Goal: Information Seeking & Learning: Learn about a topic

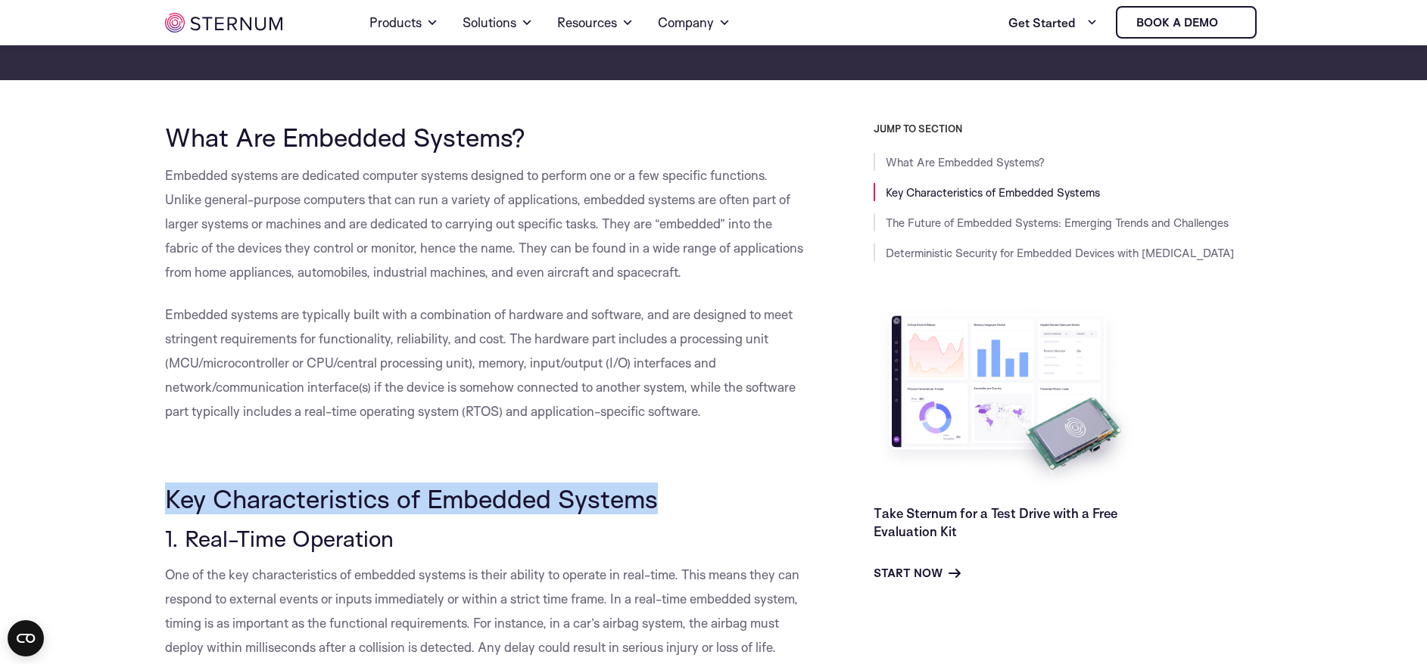
scroll to position [300, 0]
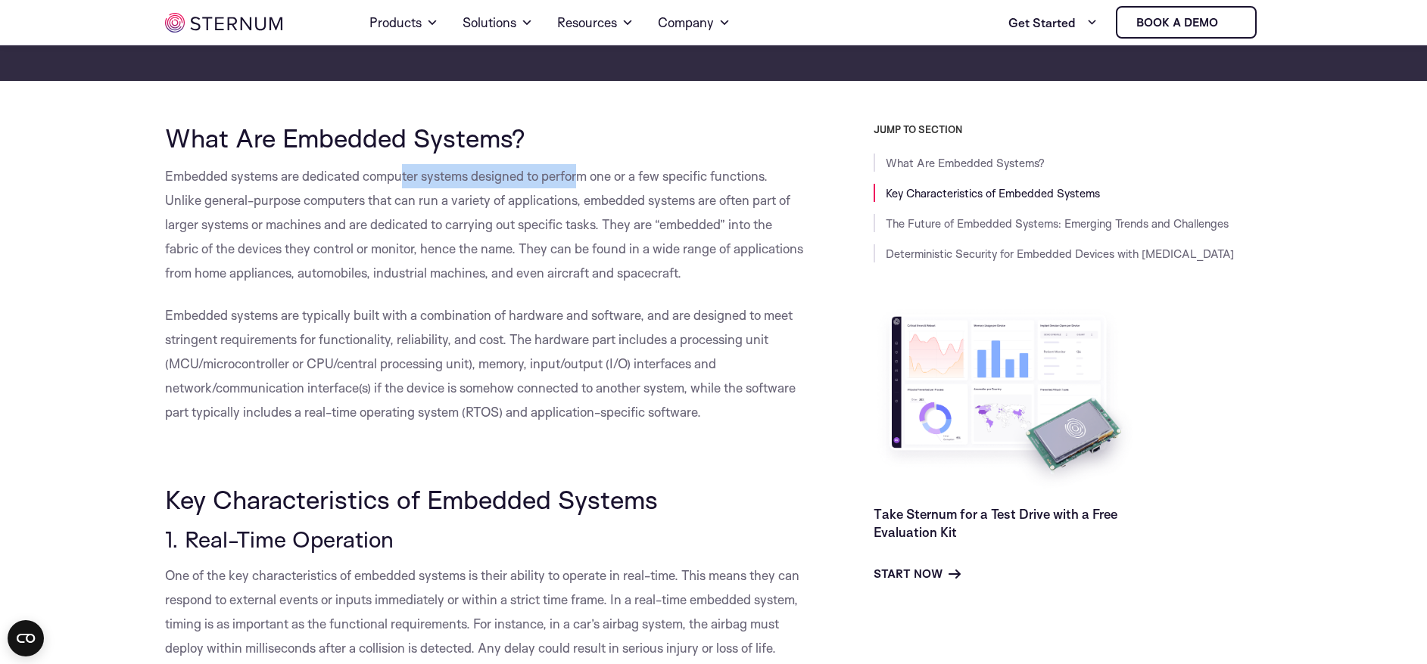
drag, startPoint x: 403, startPoint y: 170, endPoint x: 584, endPoint y: 170, distance: 180.9
click at [584, 170] on span "Embedded systems are dedicated computer systems designed to perform one or a fe…" at bounding box center [484, 224] width 638 height 113
click at [624, 173] on span "Embedded systems are dedicated computer systems designed to perform one or a fe…" at bounding box center [484, 224] width 638 height 113
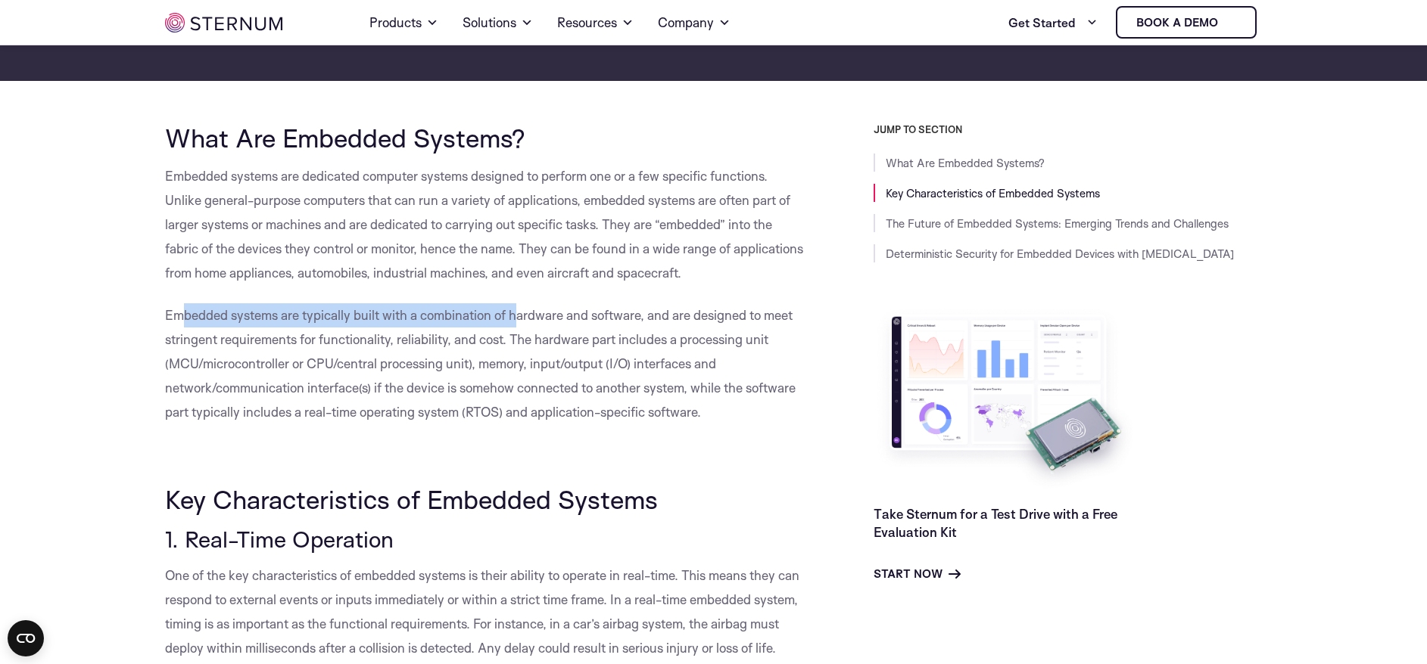
drag, startPoint x: 185, startPoint y: 315, endPoint x: 516, endPoint y: 319, distance: 330.8
click at [516, 319] on span "Embedded systems are typically built with a combination of hardware and softwar…" at bounding box center [480, 363] width 630 height 113
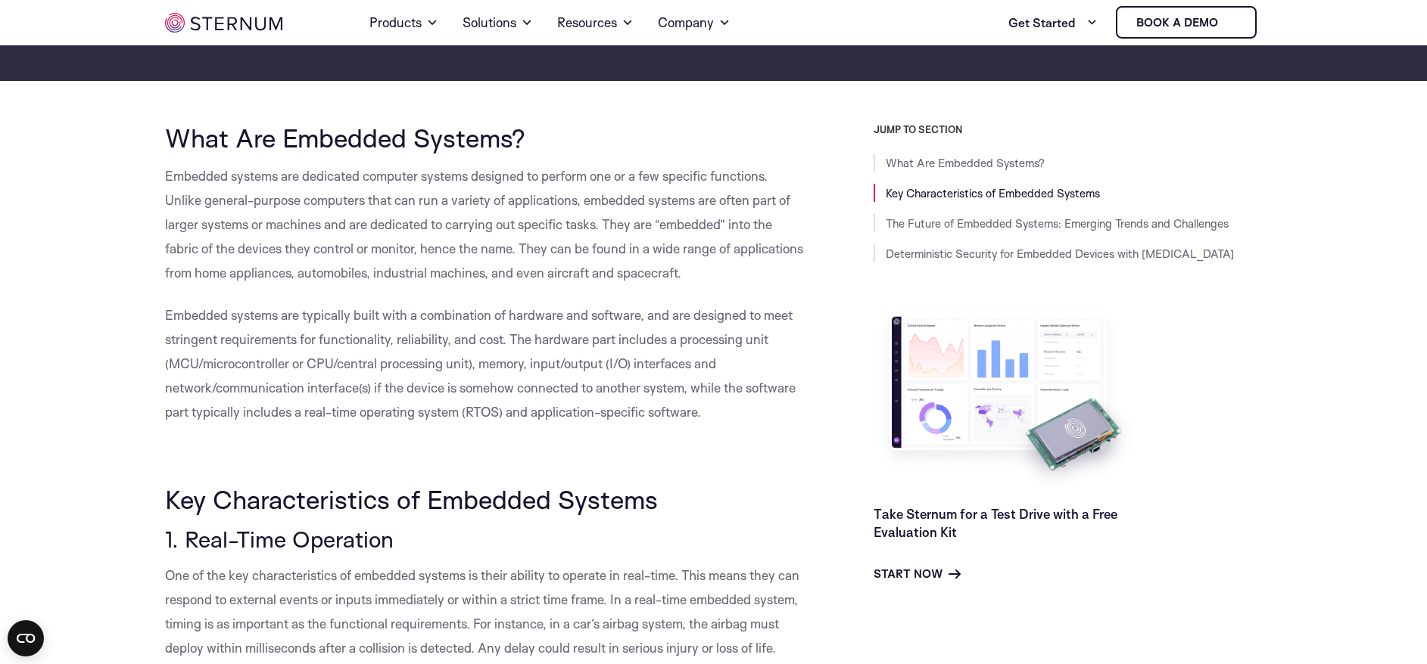
click at [523, 307] on span "Embedded systems are typically built with a combination of hardware and softwar…" at bounding box center [480, 363] width 630 height 113
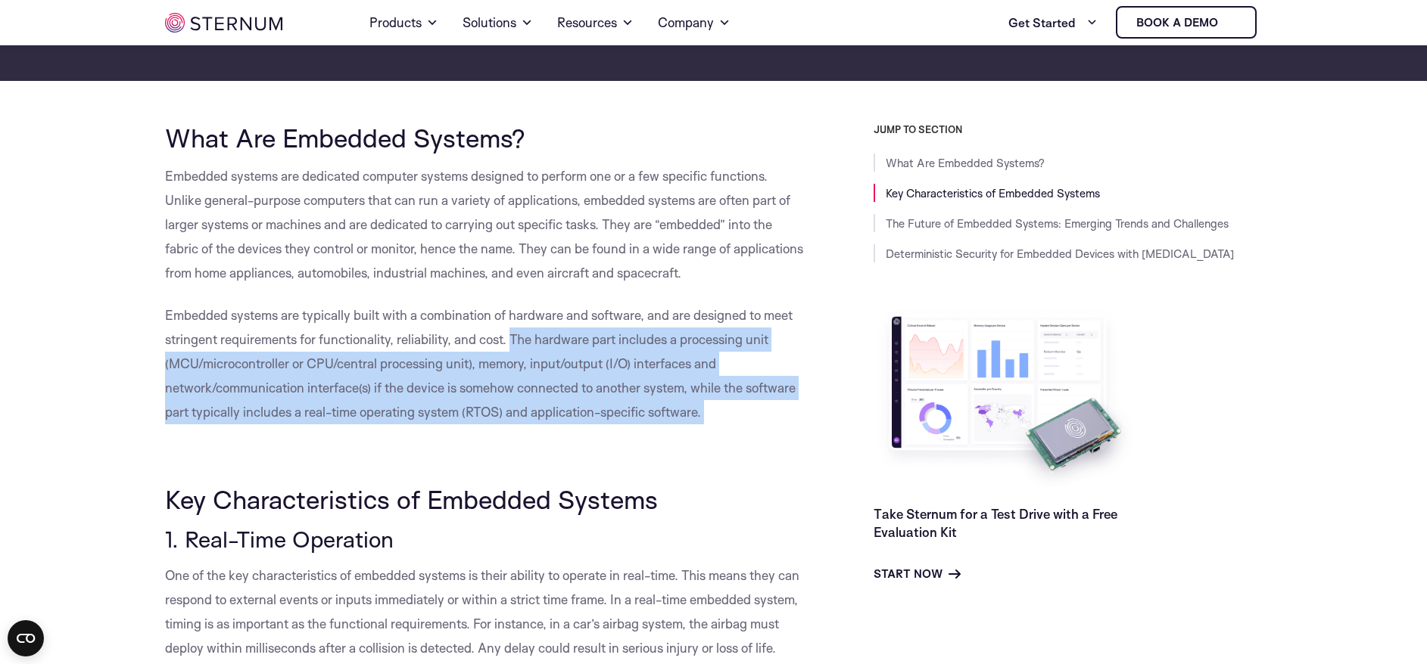
drag, startPoint x: 511, startPoint y: 334, endPoint x: 643, endPoint y: 426, distance: 160.8
drag, startPoint x: 515, startPoint y: 408, endPoint x: 500, endPoint y: 376, distance: 34.9
click at [515, 408] on span "Embedded systems are typically built with a combination of hardware and softwar…" at bounding box center [480, 363] width 630 height 113
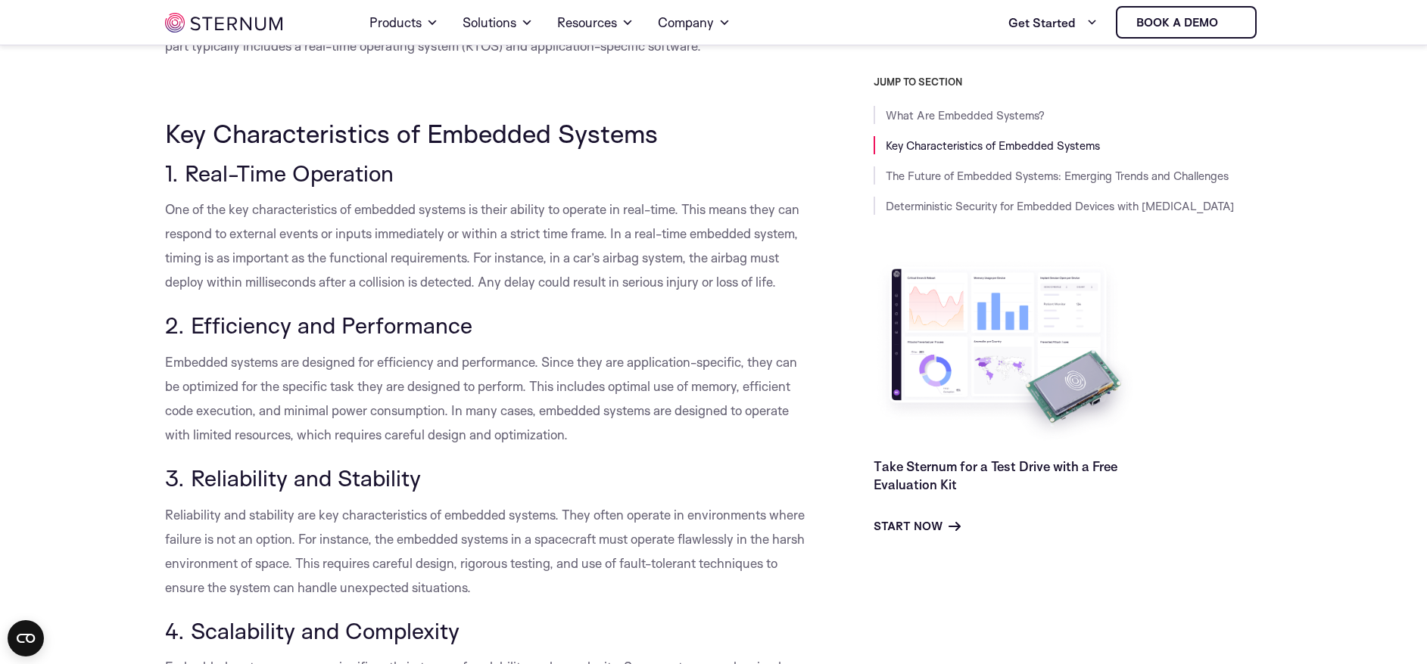
scroll to position [712, 0]
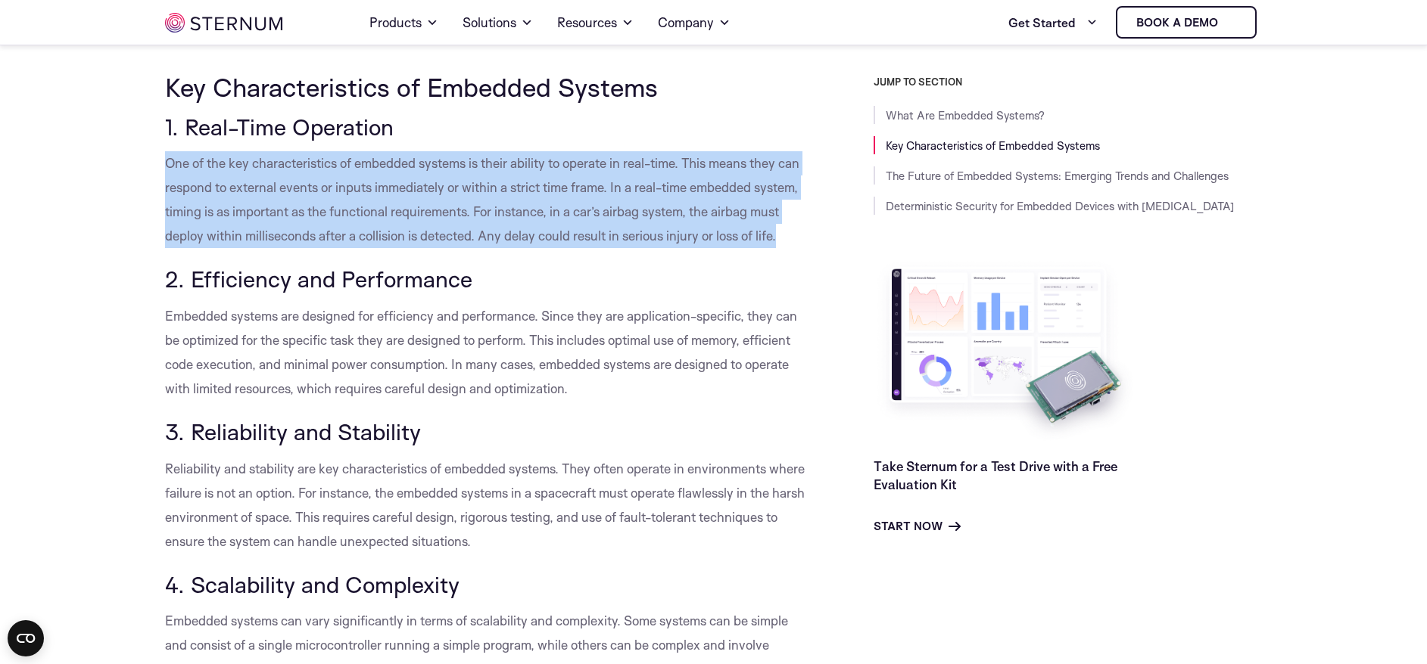
drag, startPoint x: 166, startPoint y: 160, endPoint x: 315, endPoint y: 266, distance: 182.9
click at [315, 248] on p "One of the key characteristics of embedded systems is their ability to operate …" at bounding box center [485, 199] width 640 height 97
click at [344, 235] on span "One of the key characteristics of embedded systems is their ability to operate …" at bounding box center [482, 199] width 634 height 89
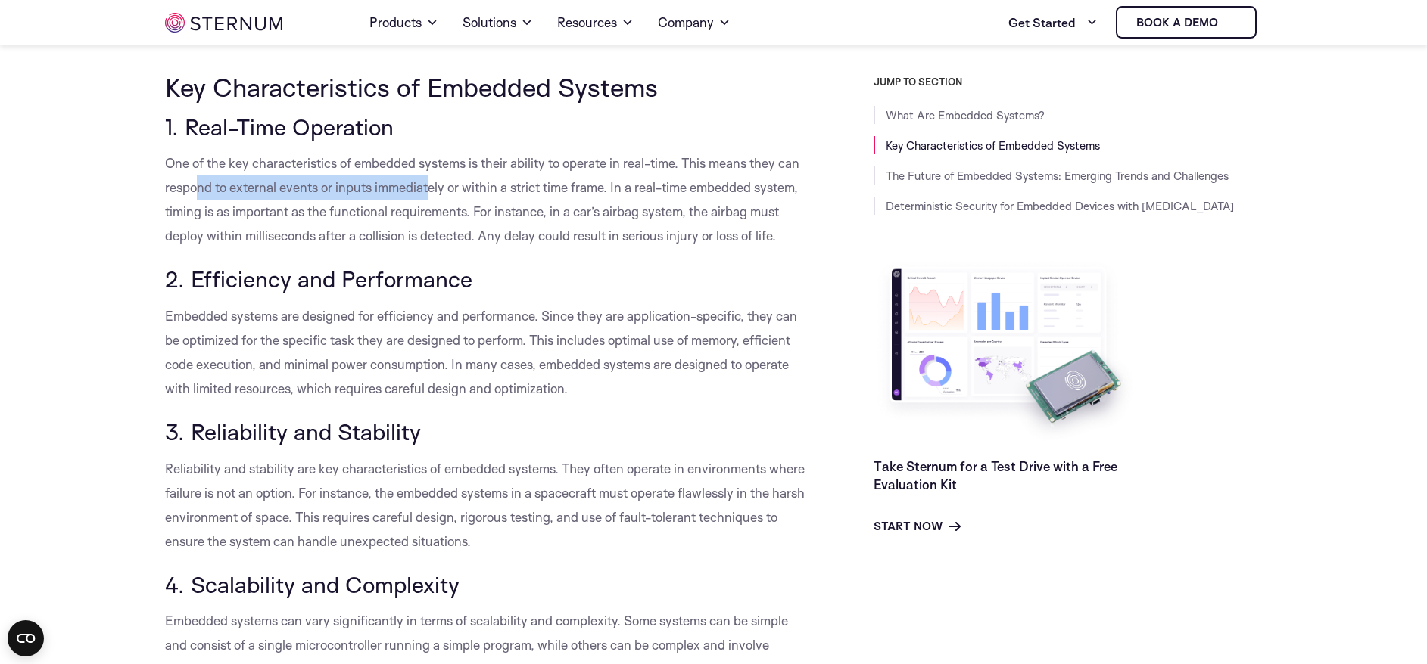
drag, startPoint x: 219, startPoint y: 189, endPoint x: 453, endPoint y: 189, distance: 233.1
click at [453, 189] on span "One of the key characteristics of embedded systems is their ability to operate …" at bounding box center [482, 199] width 634 height 89
click at [487, 189] on span "One of the key characteristics of embedded systems is their ability to operate …" at bounding box center [482, 199] width 634 height 89
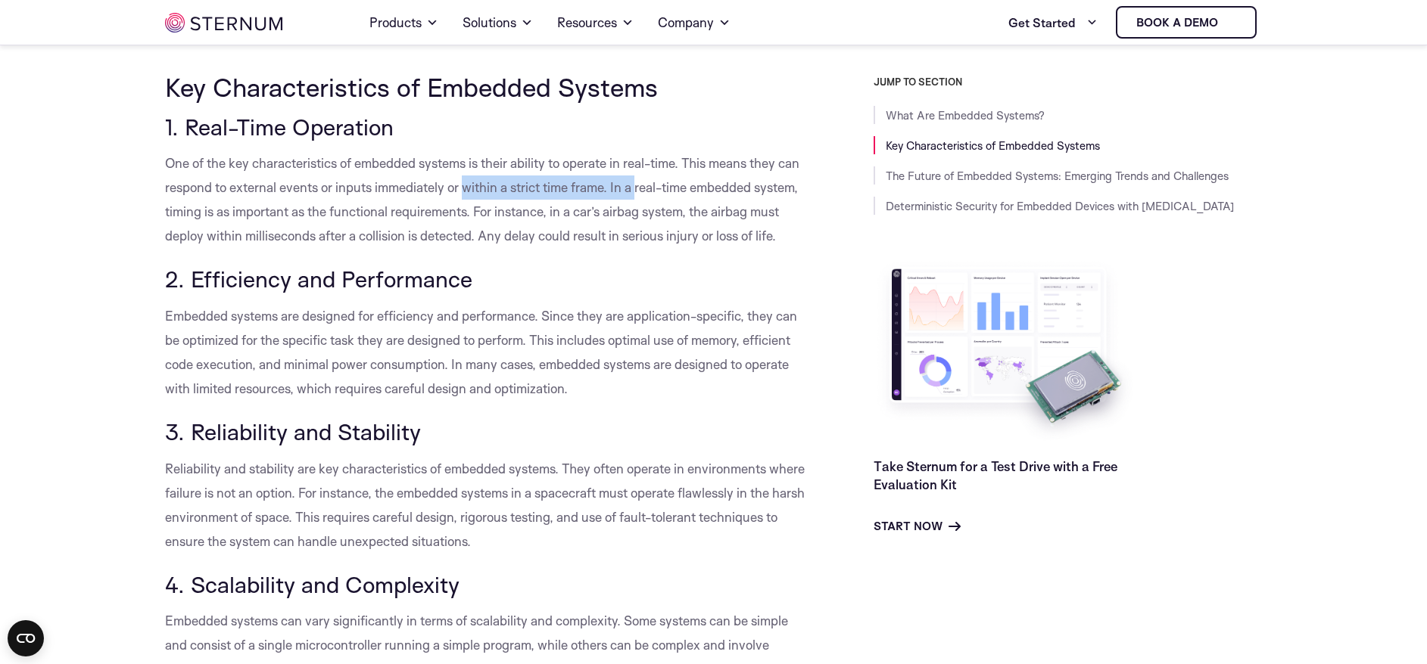
drag, startPoint x: 487, startPoint y: 189, endPoint x: 662, endPoint y: 189, distance: 174.8
click at [662, 189] on span "One of the key characteristics of embedded systems is their ability to operate …" at bounding box center [482, 199] width 634 height 89
click at [697, 184] on span "One of the key characteristics of embedded systems is their ability to operate …" at bounding box center [482, 199] width 634 height 89
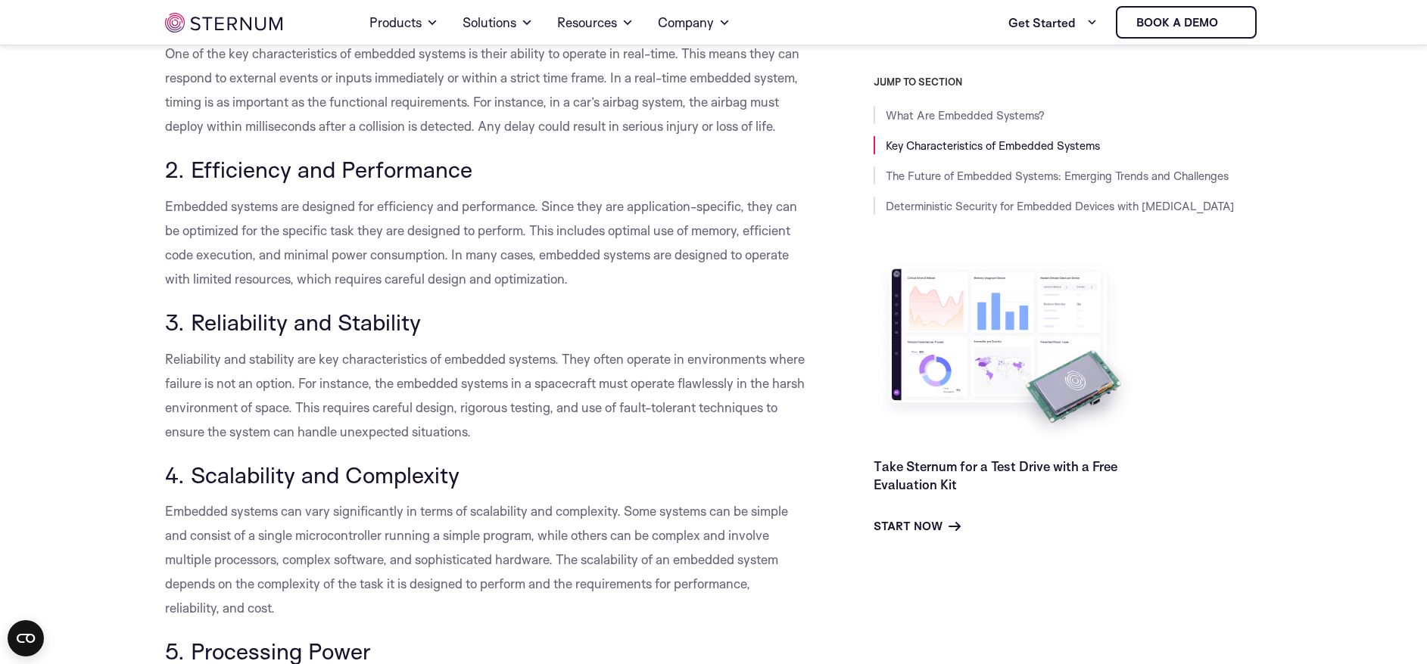
scroll to position [826, 0]
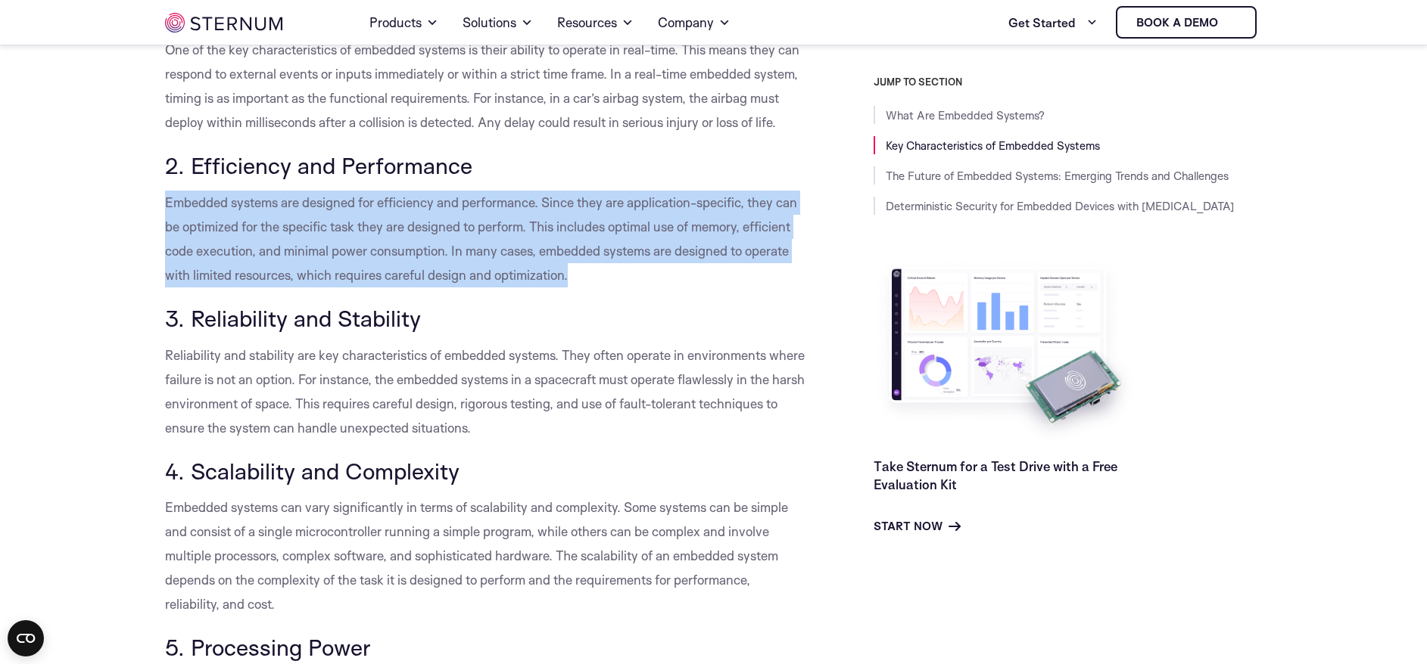
drag, startPoint x: 167, startPoint y: 225, endPoint x: 571, endPoint y: 307, distance: 411.6
click at [571, 288] on p "Embedded systems are designed for efficiency and performance. Since they are ap…" at bounding box center [485, 239] width 640 height 97
click at [425, 283] on p "Embedded systems are designed for efficiency and performance. Since they are ap…" at bounding box center [485, 239] width 640 height 97
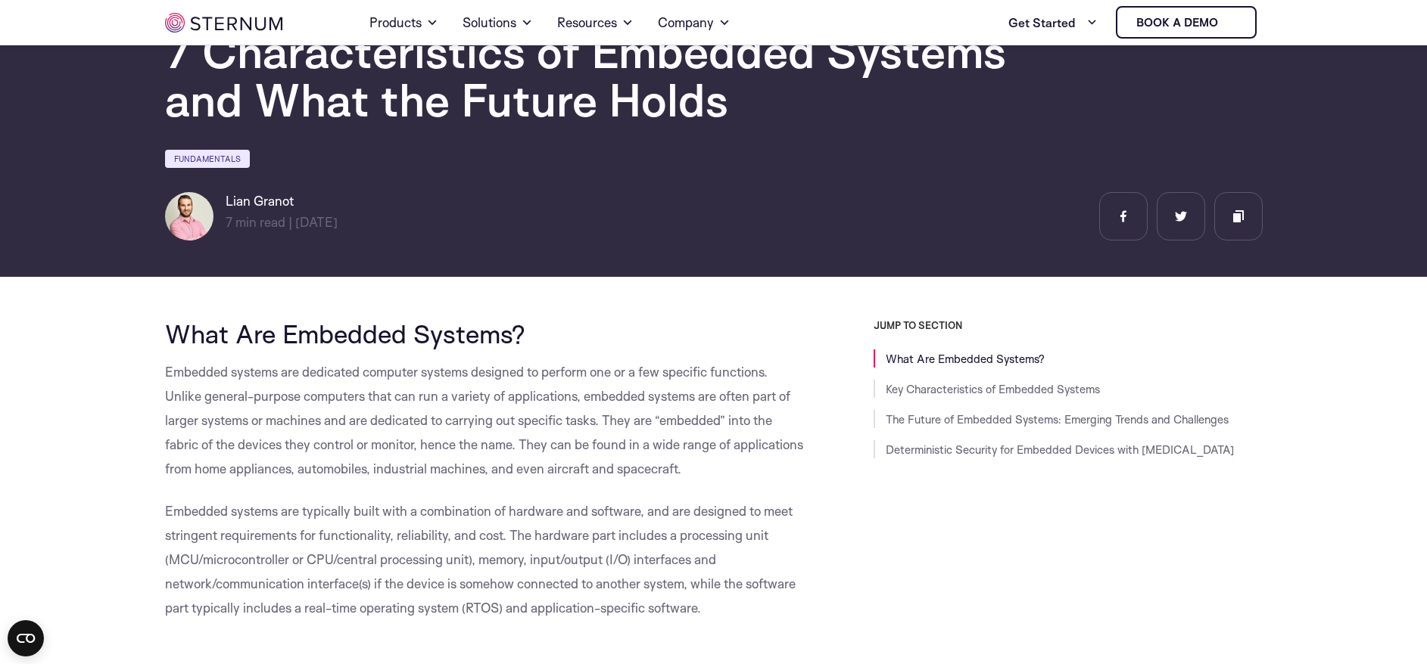
scroll to position [0, 0]
